Goal: Find specific page/section: Find specific page/section

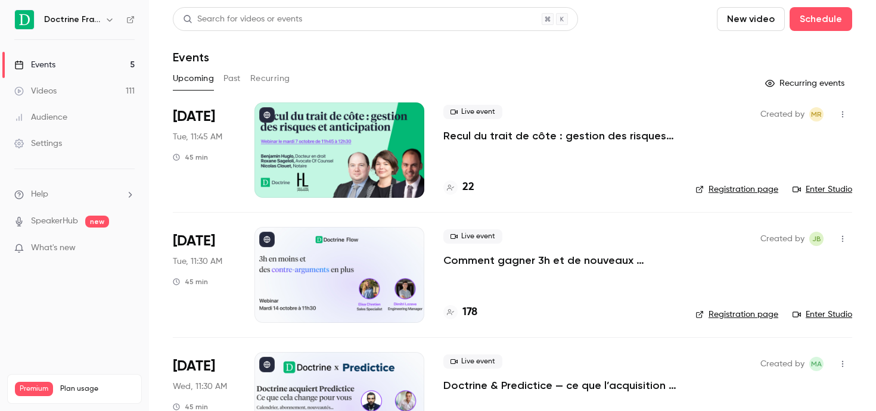
click at [105, 15] on icon "button" at bounding box center [110, 20] width 10 height 10
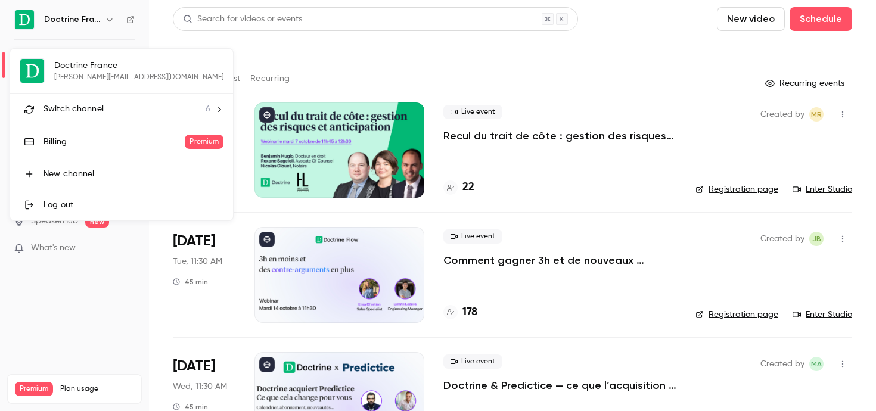
click at [99, 98] on li "Switch channel 6" at bounding box center [121, 110] width 223 height 32
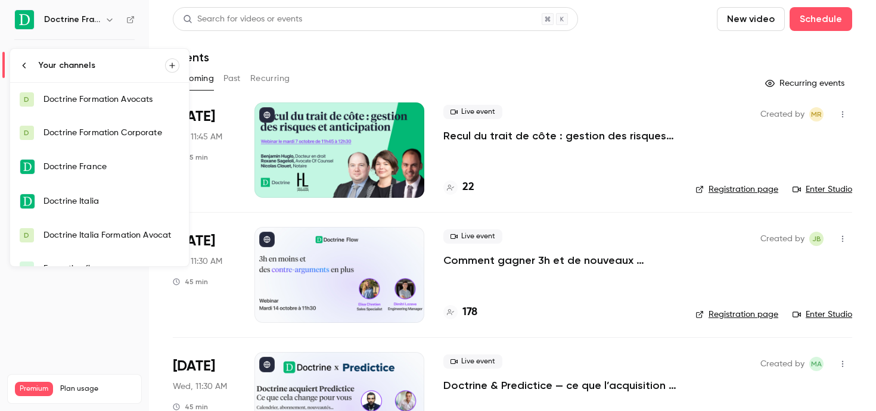
click at [94, 128] on div "Doctrine Formation Corporate" at bounding box center [112, 133] width 136 height 12
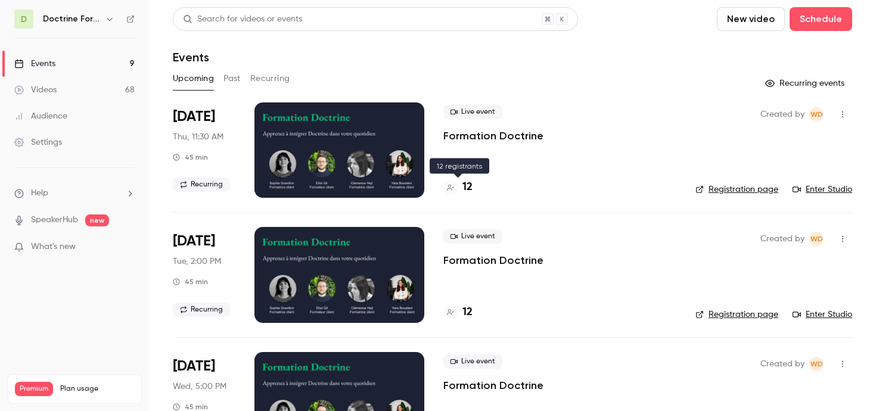
click at [469, 182] on h4 "12" at bounding box center [467, 187] width 10 height 16
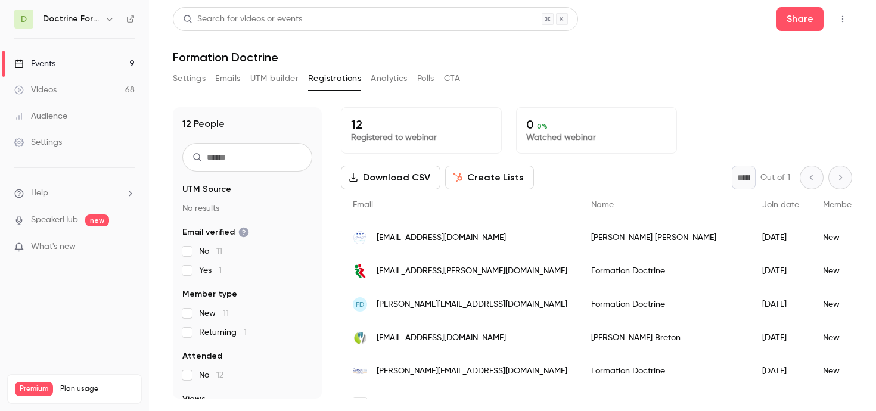
scroll to position [151, 0]
